Goal: Find specific page/section: Find specific page/section

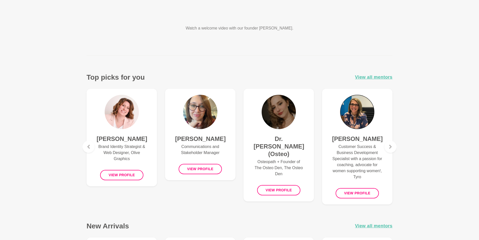
scroll to position [150, 0]
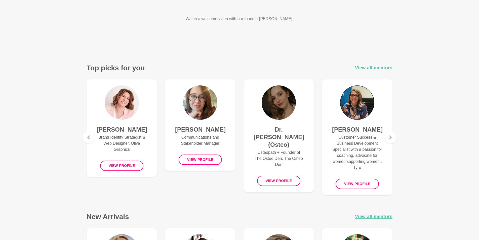
click at [375, 66] on span "View all mentors" at bounding box center [373, 67] width 37 height 7
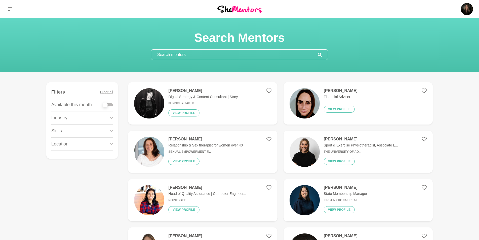
click at [235, 57] on input "text" at bounding box center [234, 55] width 167 height 10
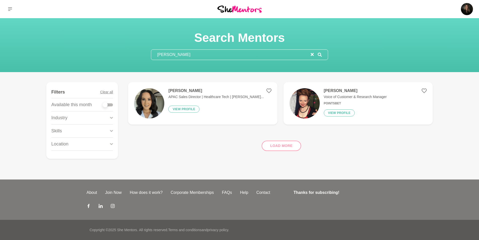
click at [281, 142] on div "Load more" at bounding box center [280, 143] width 305 height 30
click at [280, 144] on div "Load more" at bounding box center [280, 143] width 305 height 30
click at [282, 145] on div "Load more" at bounding box center [280, 143] width 305 height 30
drag, startPoint x: 188, startPoint y: 55, endPoint x: 166, endPoint y: 55, distance: 22.4
click at [164, 55] on input "[PERSON_NAME]" at bounding box center [231, 55] width 160 height 10
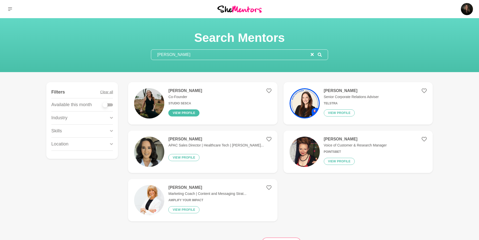
type input "[PERSON_NAME]"
click at [193, 112] on button "View profile" at bounding box center [183, 112] width 31 height 7
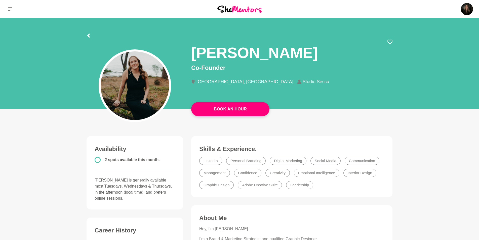
click at [237, 9] on img at bounding box center [239, 9] width 44 height 7
